Goal: Navigation & Orientation: Go to known website

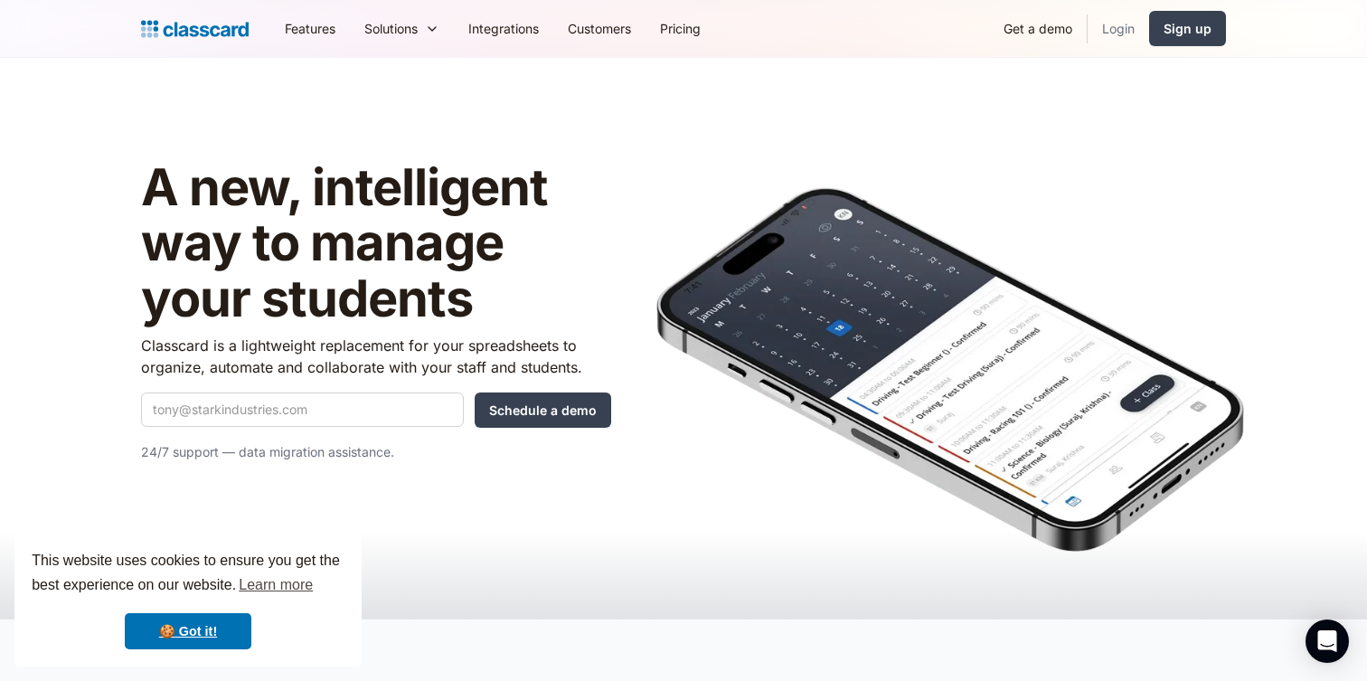
click at [1130, 36] on link "Login" at bounding box center [1118, 28] width 61 height 41
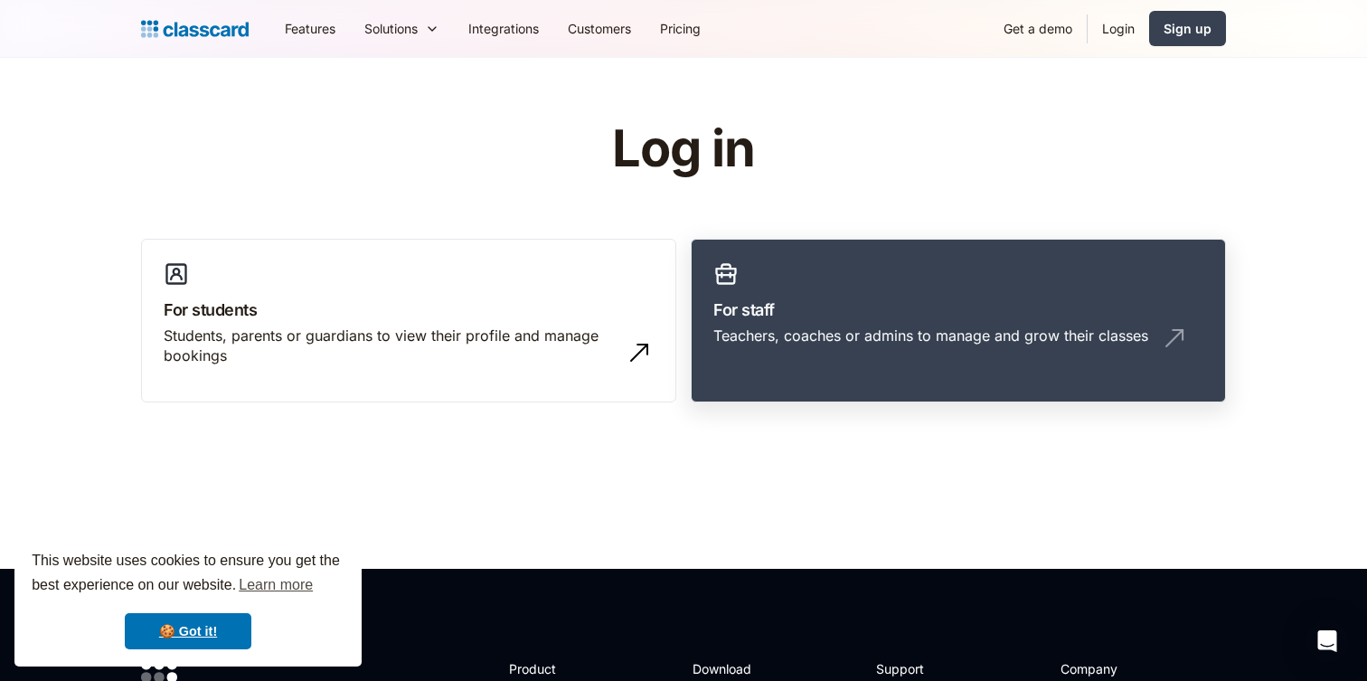
click at [932, 311] on h3 "For staff" at bounding box center [959, 310] width 490 height 24
